Goal: Task Accomplishment & Management: Manage account settings

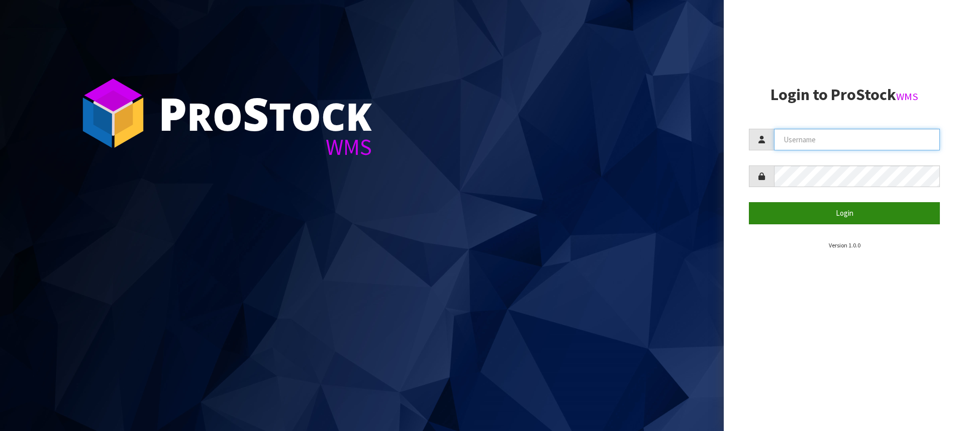
type input "[PERSON_NAME][EMAIL_ADDRESS][DOMAIN_NAME]"
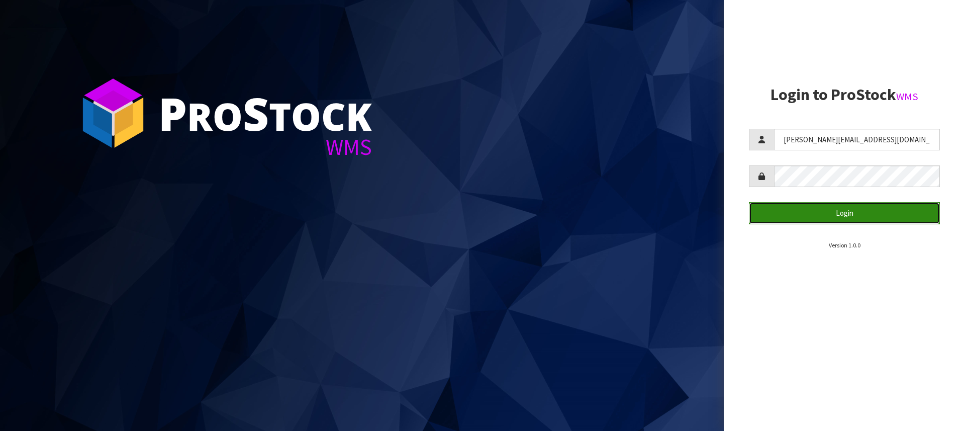
click at [848, 219] on button "Login" at bounding box center [844, 213] width 191 height 22
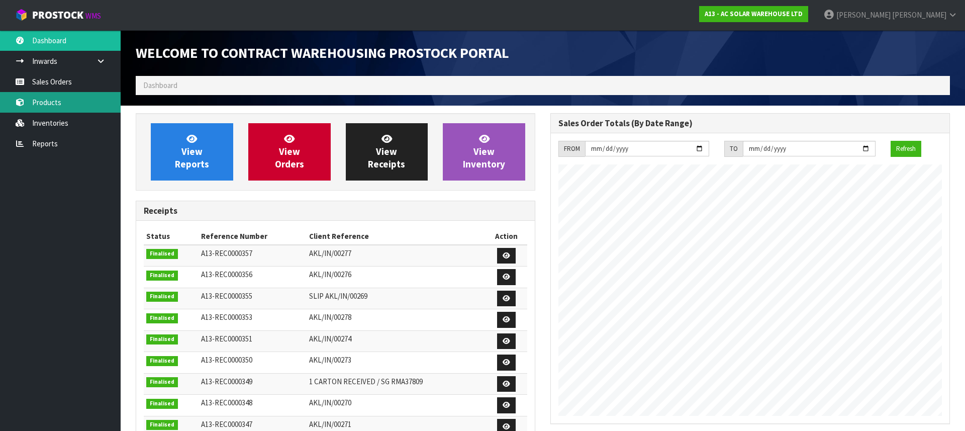
scroll to position [601, 415]
click at [69, 98] on link "Products" at bounding box center [60, 102] width 121 height 21
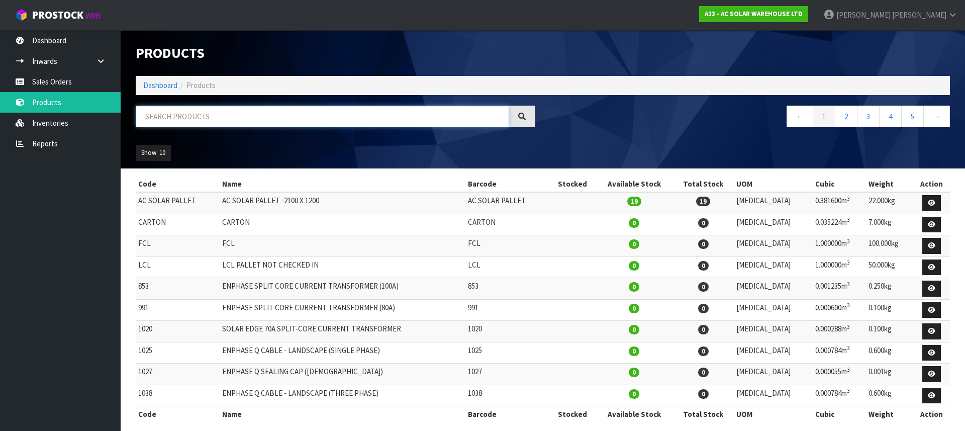
click at [195, 122] on input "text" at bounding box center [323, 117] width 374 height 22
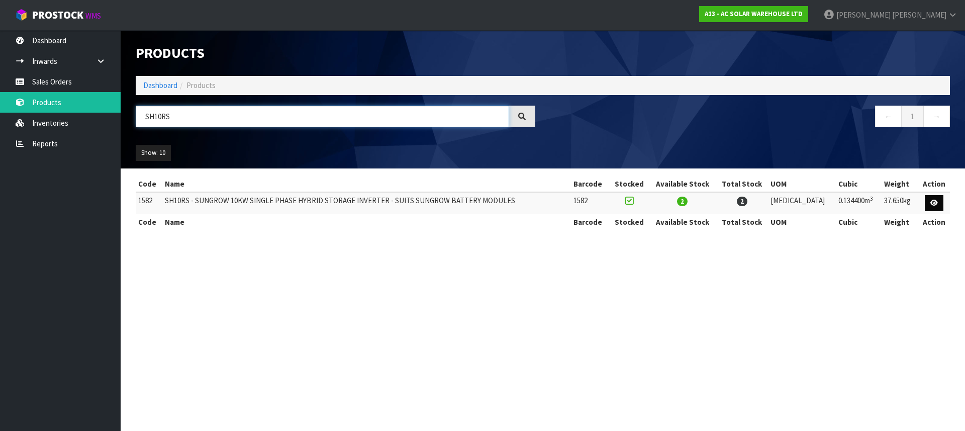
type input "SH10RS"
click at [939, 203] on link at bounding box center [934, 203] width 19 height 16
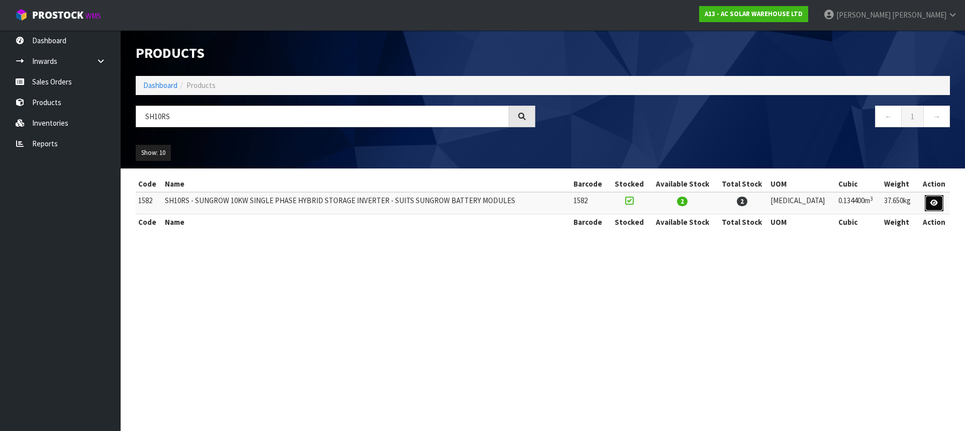
click at [935, 205] on icon at bounding box center [935, 203] width 8 height 7
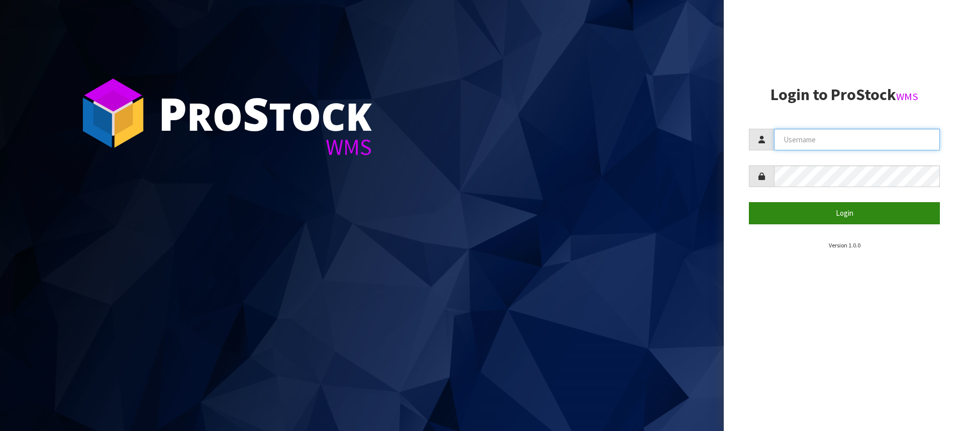
type input "[PERSON_NAME][EMAIL_ADDRESS][DOMAIN_NAME]"
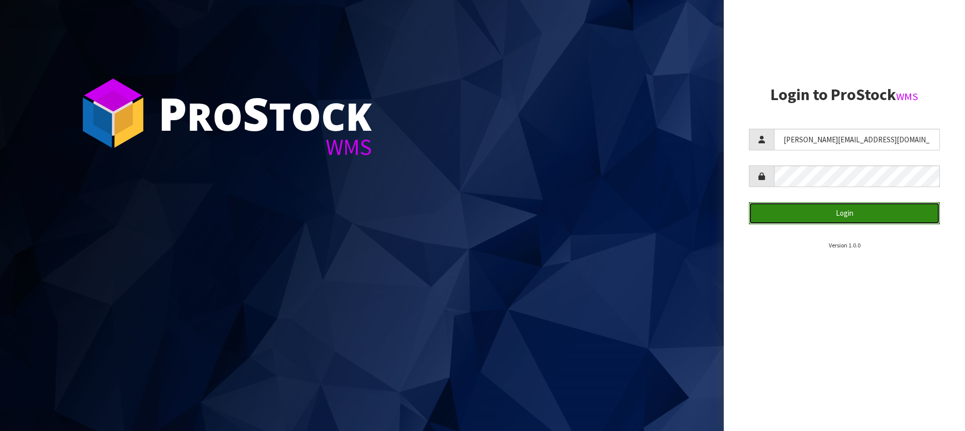
click at [842, 217] on button "Login" at bounding box center [844, 213] width 191 height 22
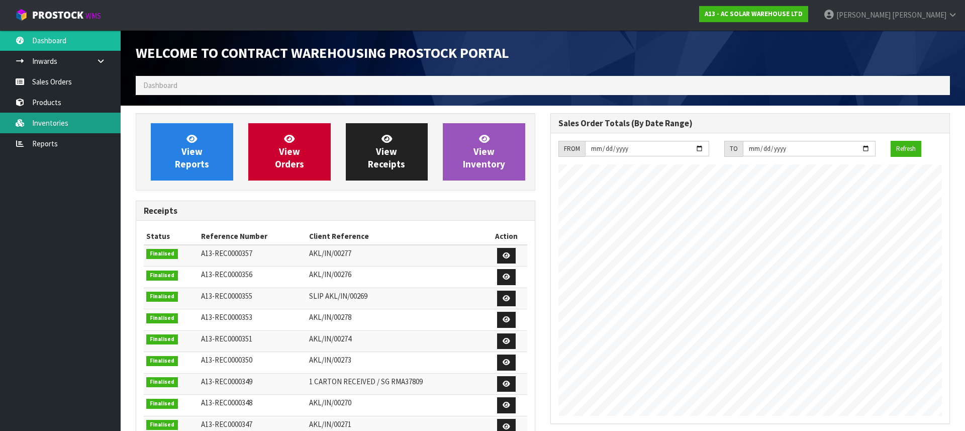
scroll to position [590, 415]
drag, startPoint x: 49, startPoint y: 113, endPoint x: 48, endPoint y: 105, distance: 7.6
click at [49, 113] on link "Inventories" at bounding box center [60, 123] width 121 height 21
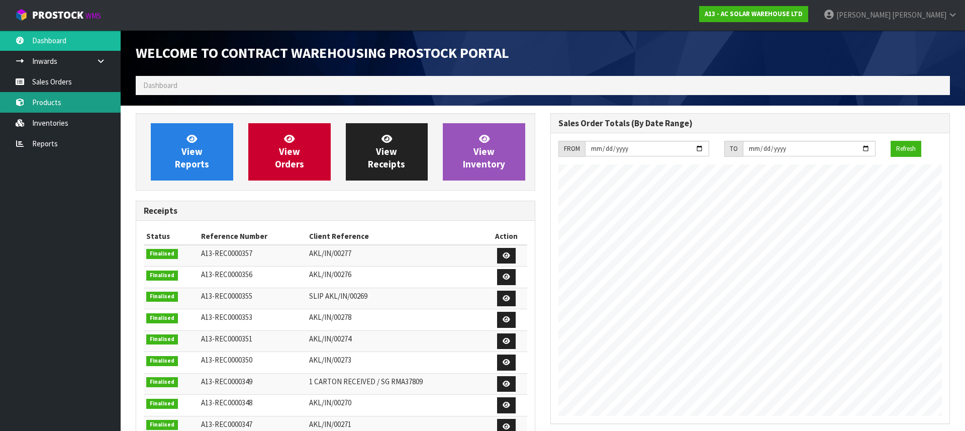
click at [47, 99] on link "Products" at bounding box center [60, 102] width 121 height 21
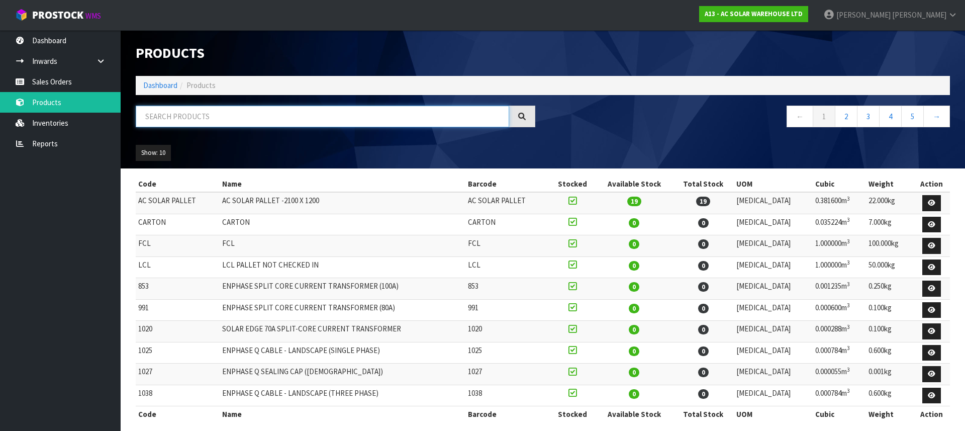
click at [223, 121] on input "text" at bounding box center [323, 117] width 374 height 22
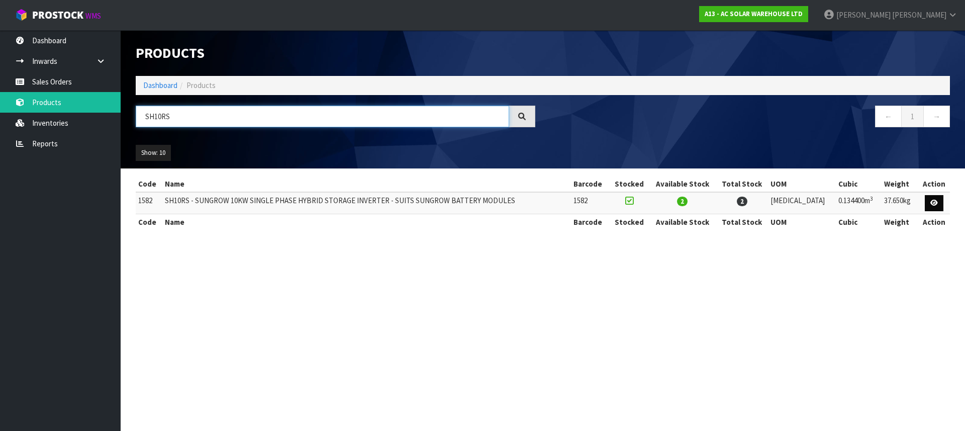
type input "SH10RS"
click at [937, 205] on icon at bounding box center [935, 203] width 8 height 7
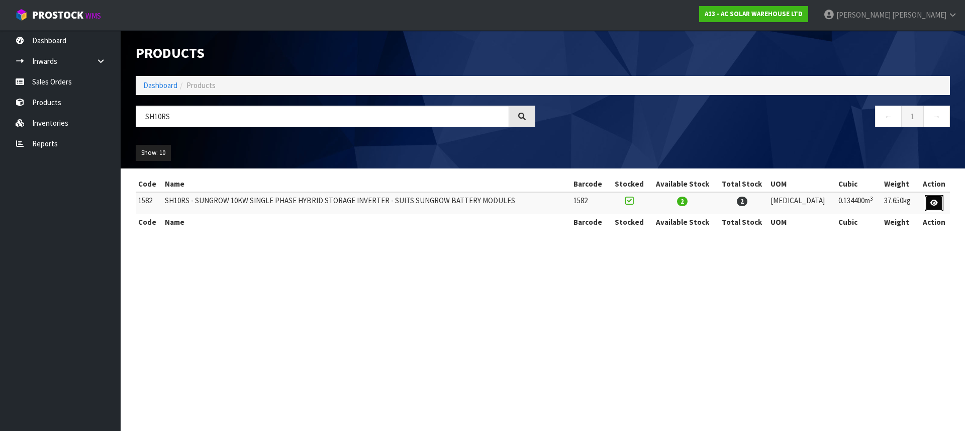
click at [937, 206] on icon at bounding box center [935, 203] width 8 height 7
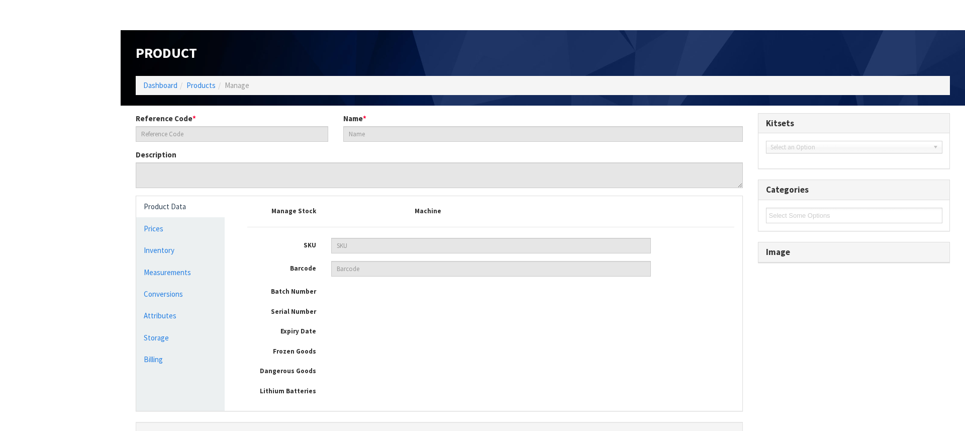
type input "1582"
type input "SH10RS - SUNGROW 10KW SINGLE PHASE HYBRID STORAGE INVERTER - SUITS SUNGROW BATT…"
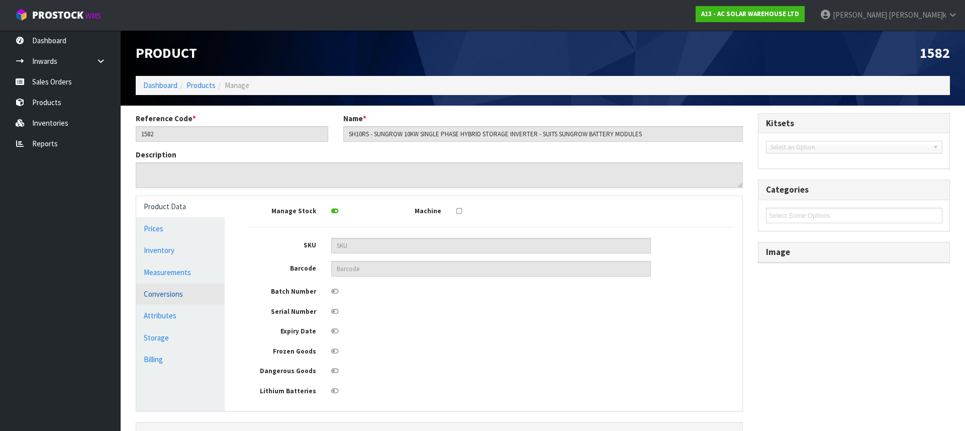
click at [151, 293] on link "Conversions" at bounding box center [180, 294] width 88 height 21
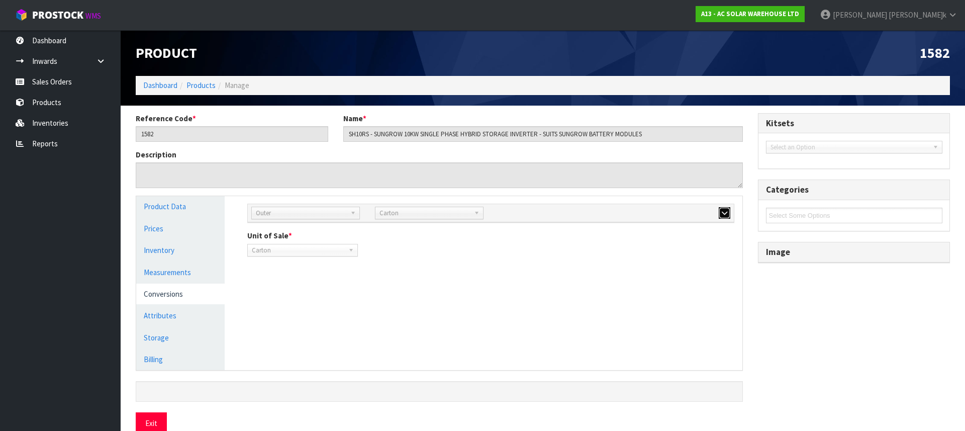
click at [721, 211] on button "button" at bounding box center [725, 213] width 12 height 12
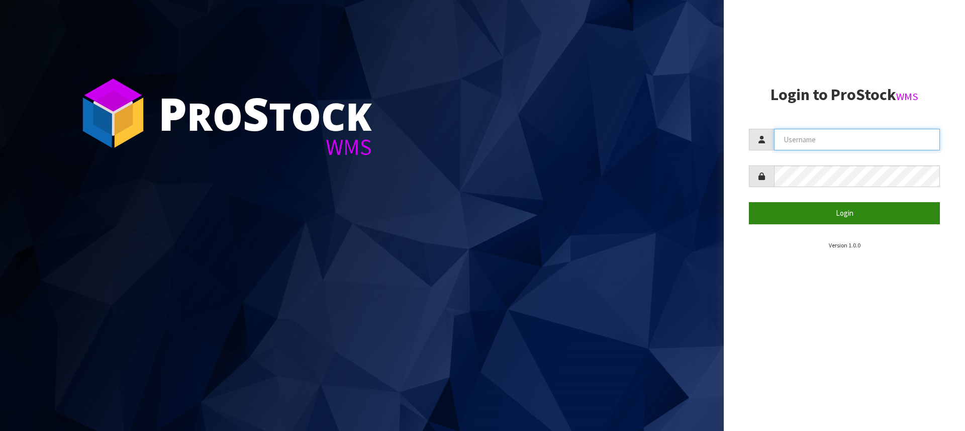
type input "[PERSON_NAME][EMAIL_ADDRESS][DOMAIN_NAME]"
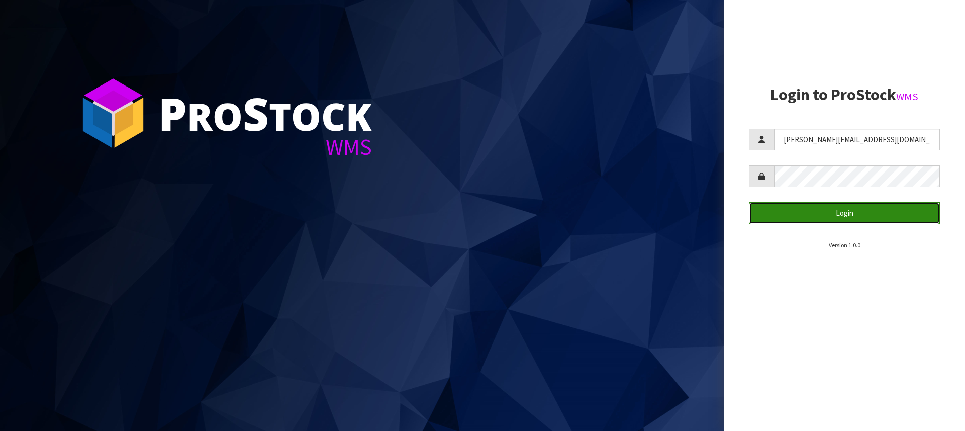
click at [813, 217] on button "Login" at bounding box center [844, 213] width 191 height 22
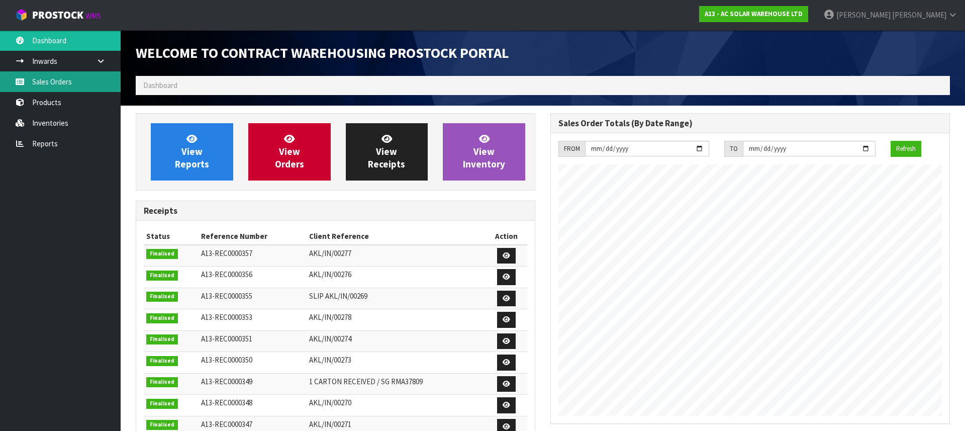
scroll to position [590, 415]
click at [76, 77] on link "Sales Orders" at bounding box center [60, 81] width 121 height 21
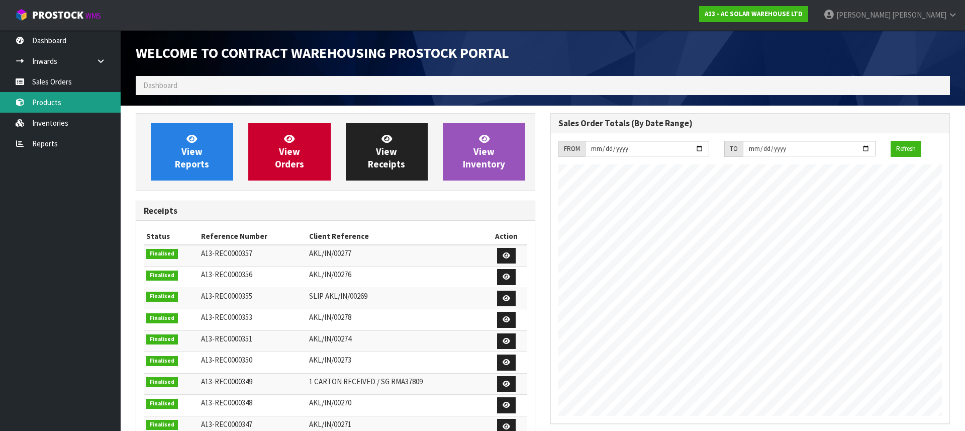
drag, startPoint x: 49, startPoint y: 237, endPoint x: 46, endPoint y: 92, distance: 144.9
click at [49, 237] on ul "Dashboard Inwards Purchase Orders Receipts Sales Orders Products Inventories Re…" at bounding box center [60, 230] width 121 height 401
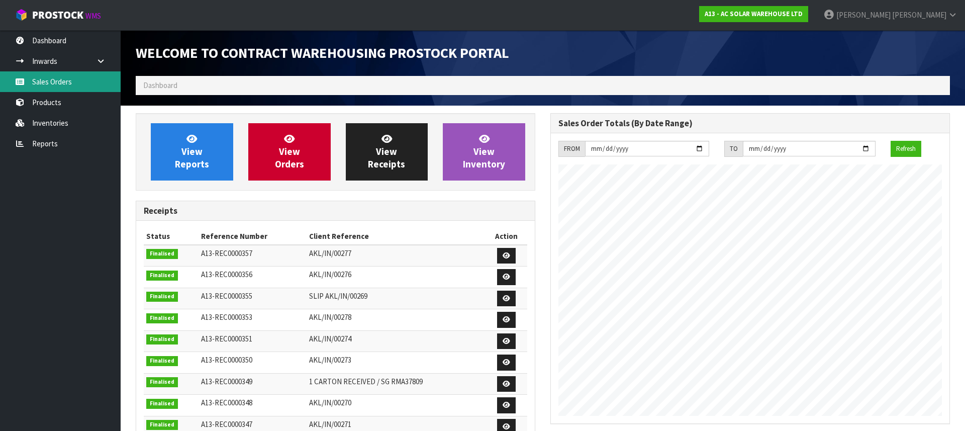
click at [51, 79] on link "Sales Orders" at bounding box center [60, 81] width 121 height 21
